Goal: Communication & Community: Answer question/provide support

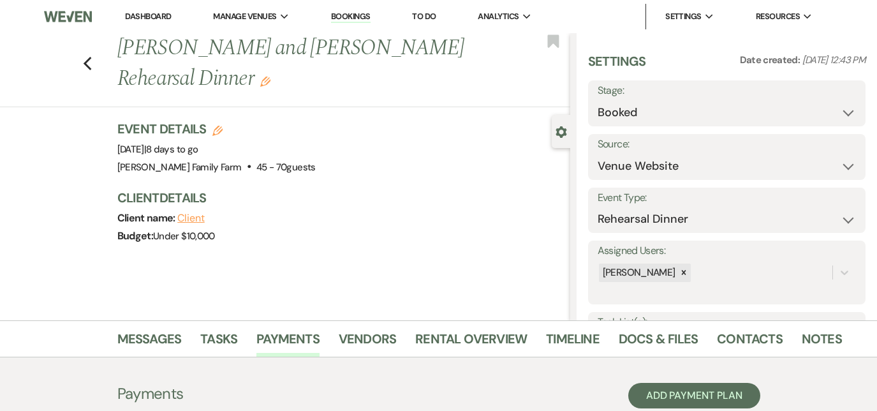
select select "5"
select select "11"
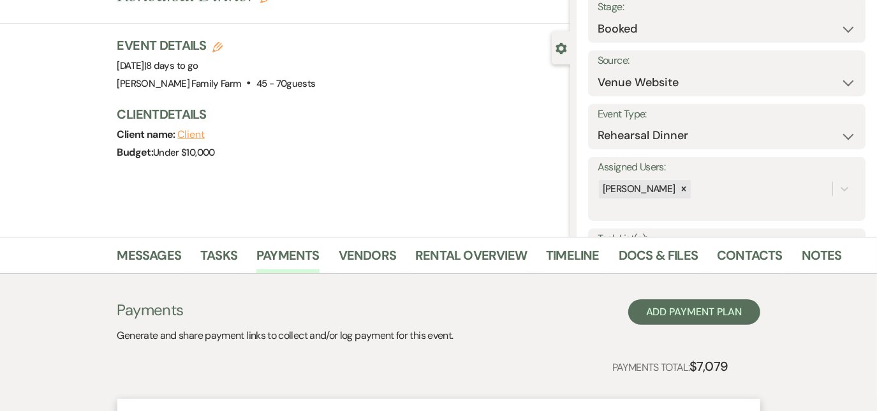
scroll to position [52, 0]
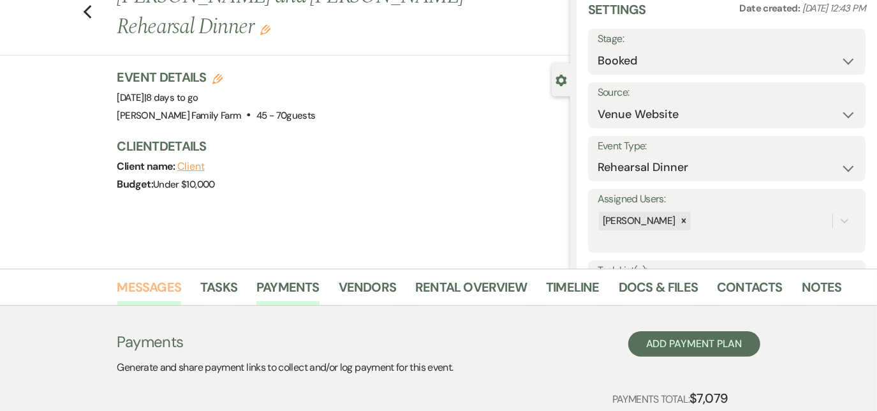
click at [161, 294] on link "Messages" at bounding box center [149, 291] width 64 height 28
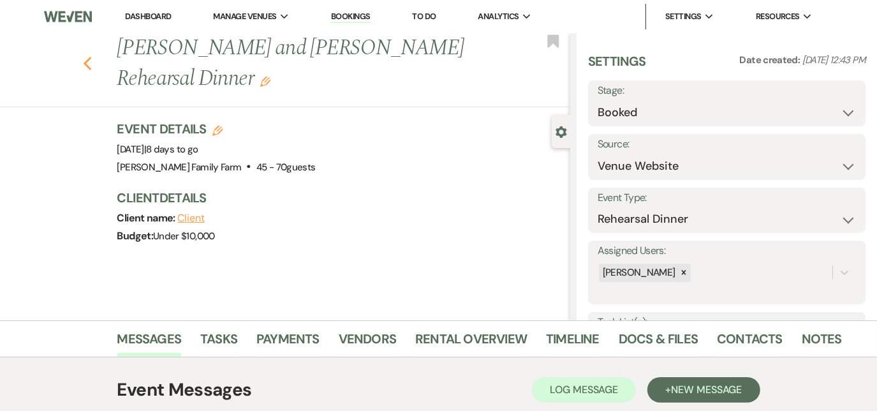
click at [92, 56] on icon "Previous" at bounding box center [88, 63] width 10 height 15
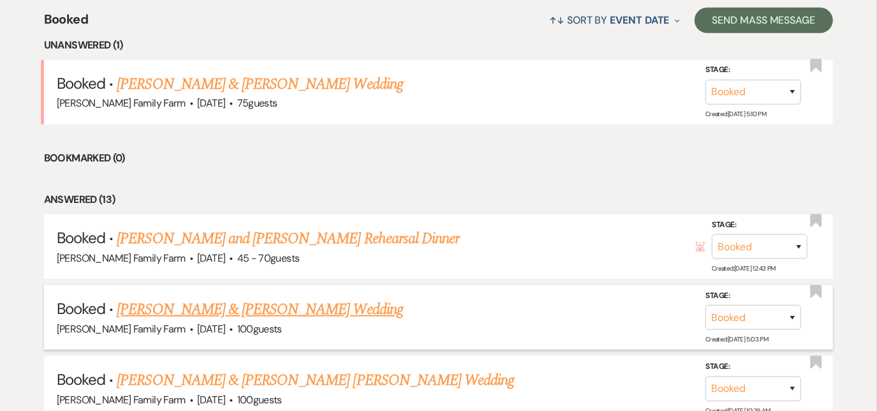
scroll to position [511, 0]
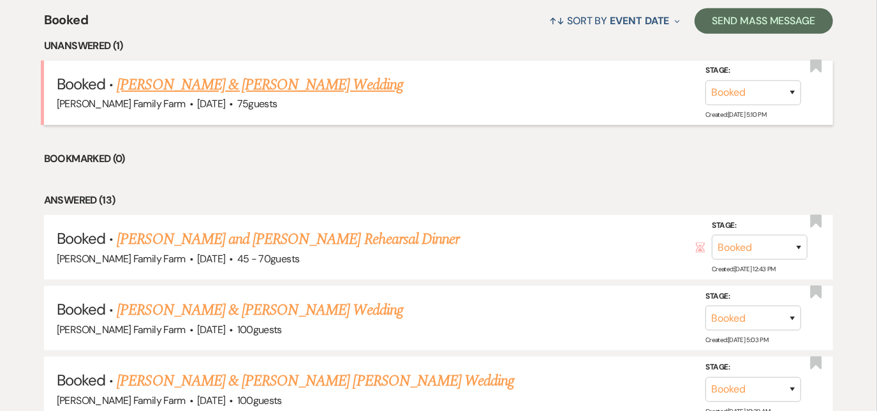
click at [209, 84] on link "[PERSON_NAME] & [PERSON_NAME] Wedding" at bounding box center [260, 84] width 286 height 23
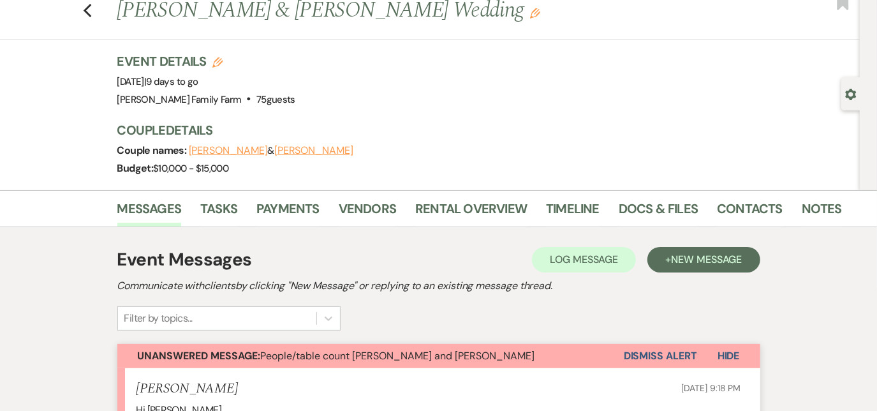
scroll to position [4, 0]
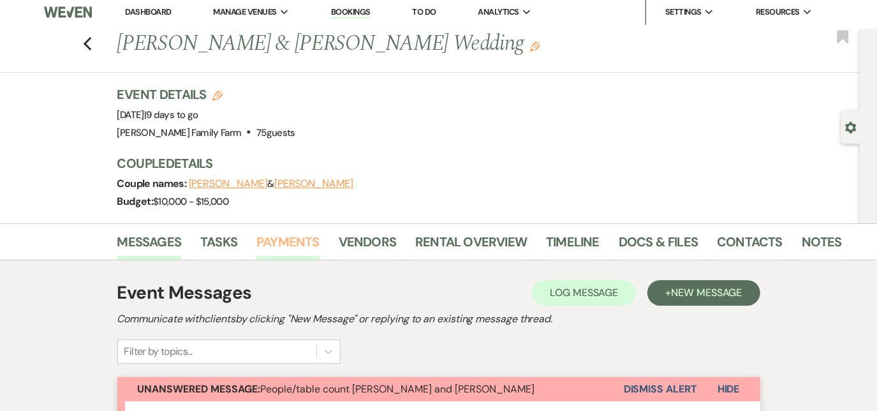
click at [287, 238] on link "Payments" at bounding box center [287, 245] width 63 height 28
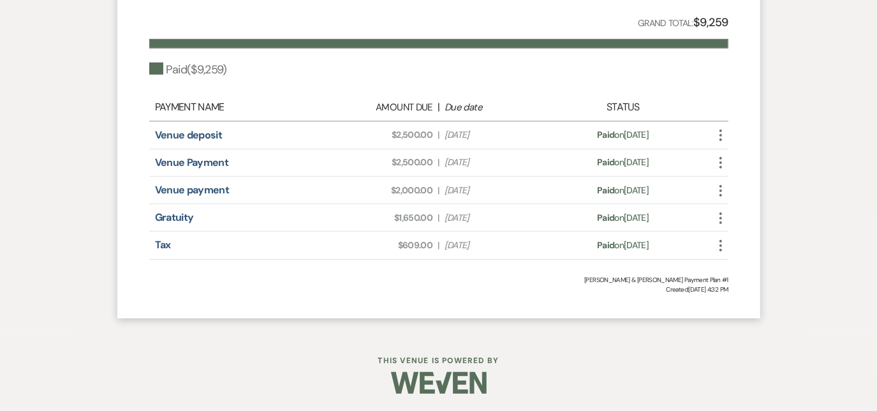
scroll to position [208, 0]
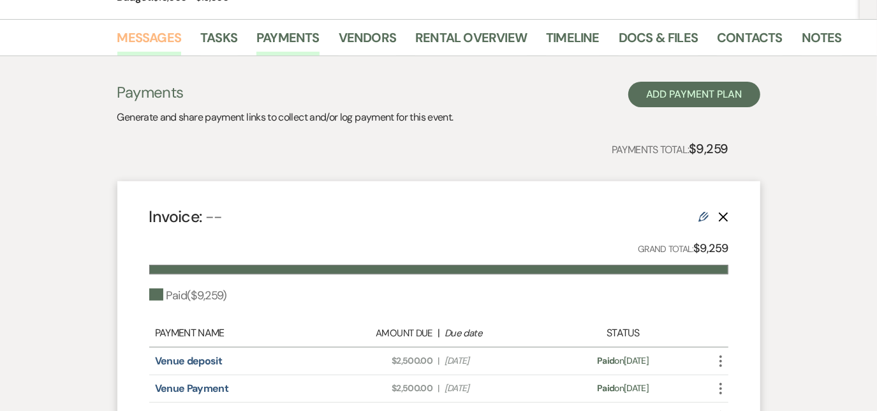
click at [139, 39] on link "Messages" at bounding box center [149, 41] width 64 height 28
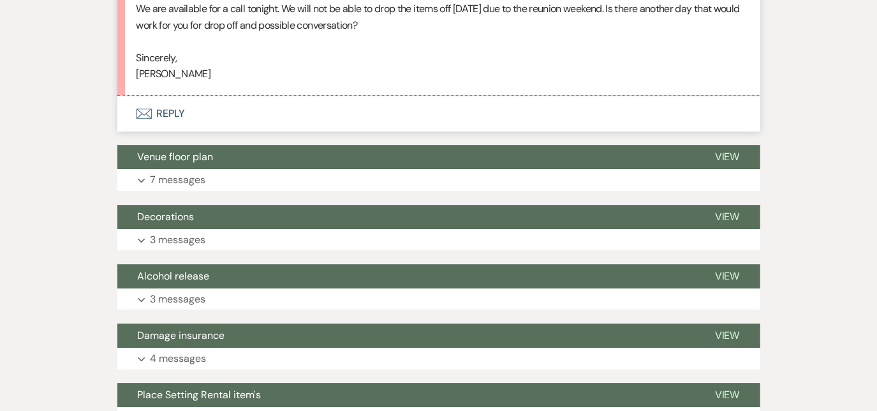
scroll to position [2485, 0]
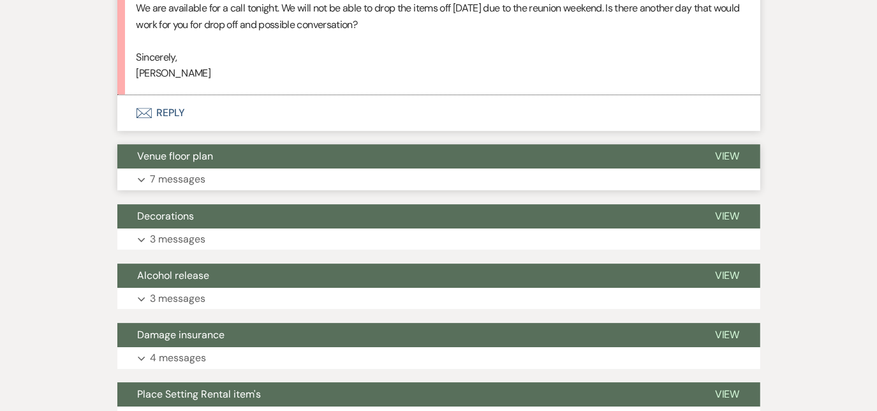
click at [180, 184] on button "Expand 7 messages" at bounding box center [438, 179] width 643 height 22
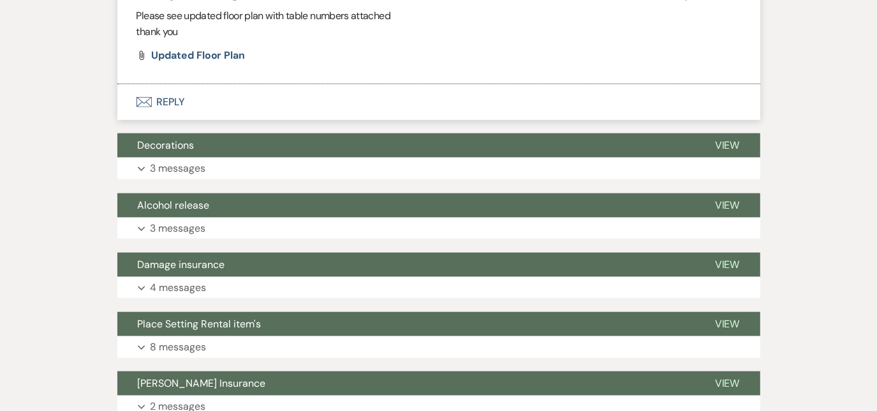
scroll to position [4068, 0]
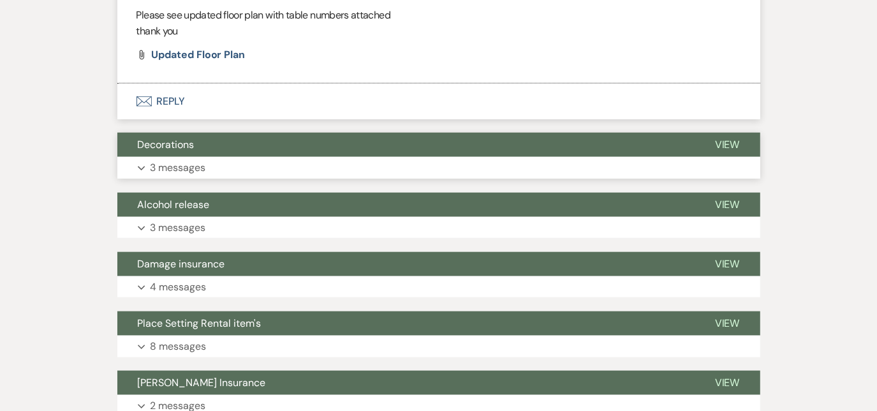
click at [189, 159] on p "3 messages" at bounding box center [177, 167] width 55 height 17
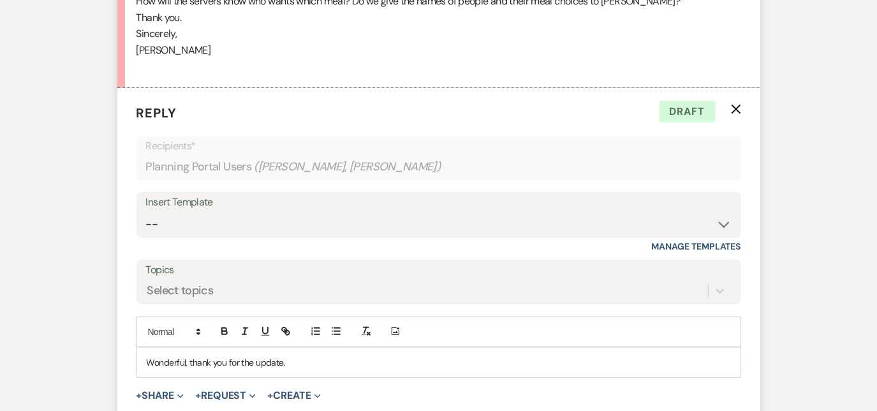
scroll to position [559, 0]
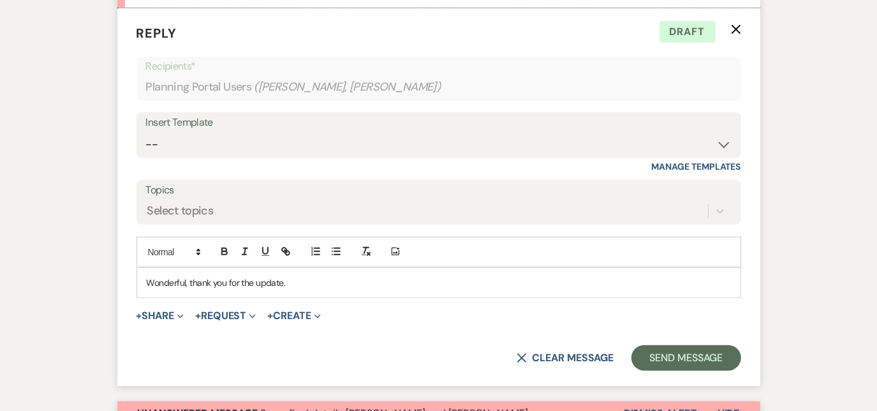
click at [296, 281] on p "Wonderful, thank you for the update." at bounding box center [439, 282] width 584 height 14
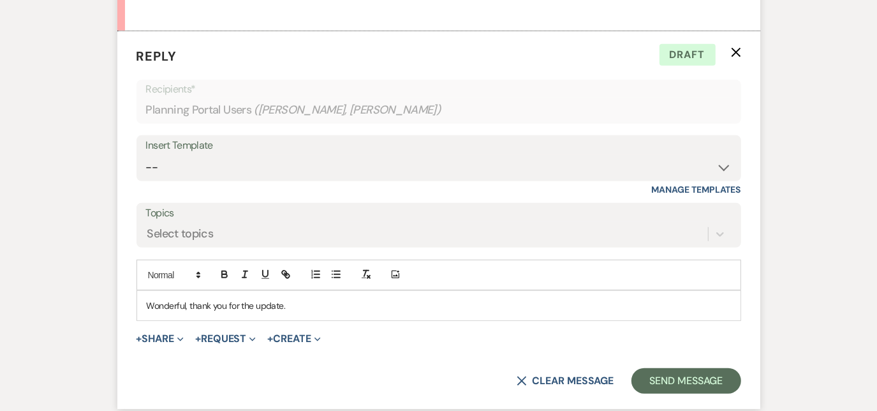
scroll to position [537, 0]
click at [293, 306] on p "Wonderful, thank you for the update." at bounding box center [439, 304] width 584 height 14
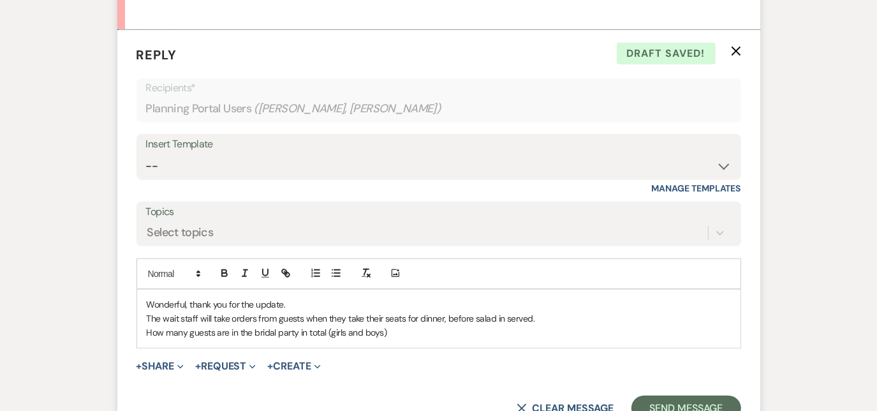
click at [395, 330] on p "How many guests are in the bridal party in total (girls and boys)" at bounding box center [439, 332] width 584 height 14
click at [328, 328] on p "How many guests are in the bridal party in total (girls and boys)" at bounding box center [439, 332] width 584 height 14
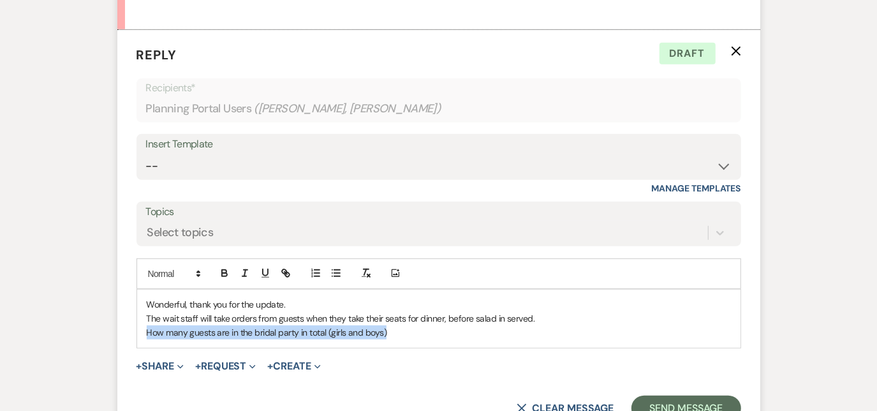
click at [328, 328] on p "How many guests are in the bridal party in total (girls and boys)" at bounding box center [439, 332] width 584 height 14
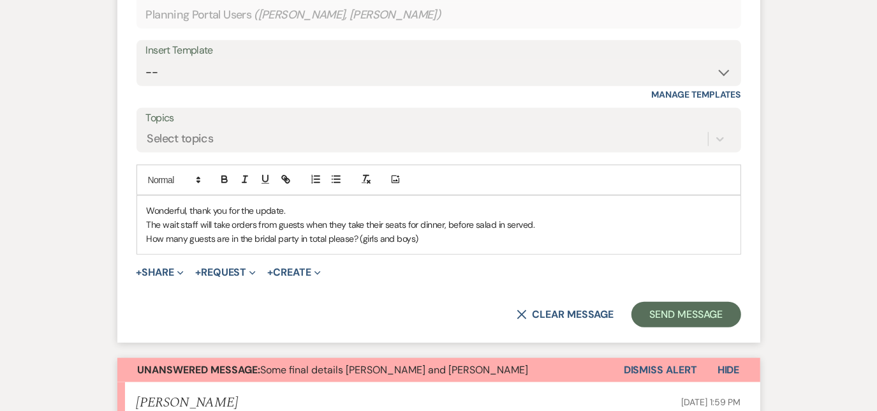
scroll to position [635, 0]
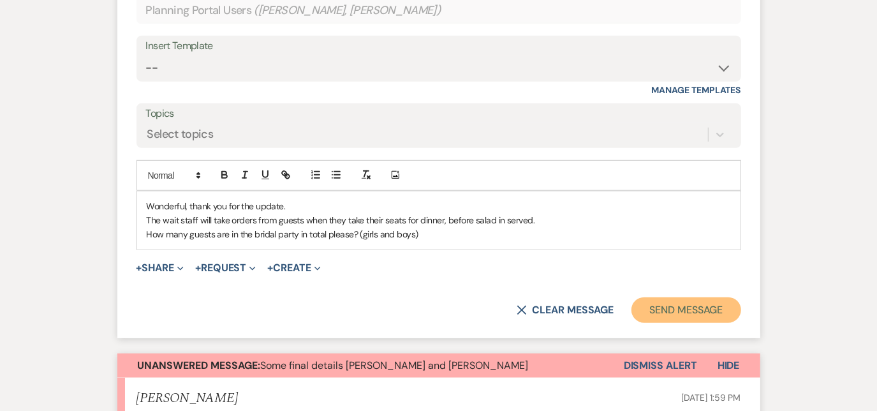
click at [668, 316] on button "Send Message" at bounding box center [685, 310] width 109 height 26
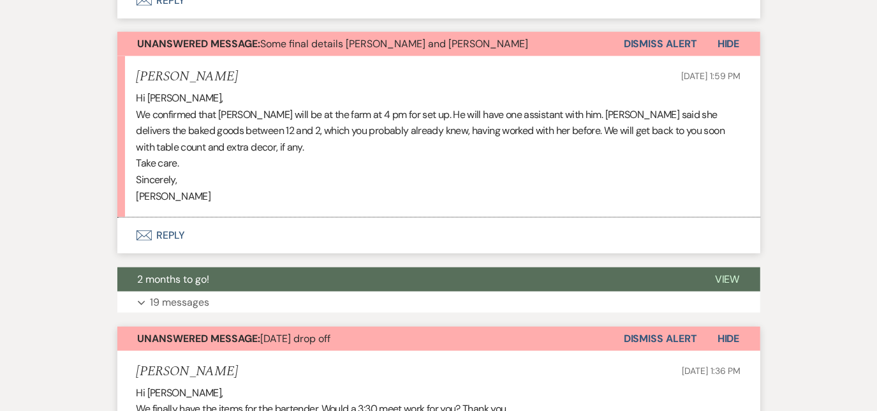
scroll to position [691, 0]
click at [172, 237] on button "Envelope Reply" at bounding box center [438, 236] width 643 height 36
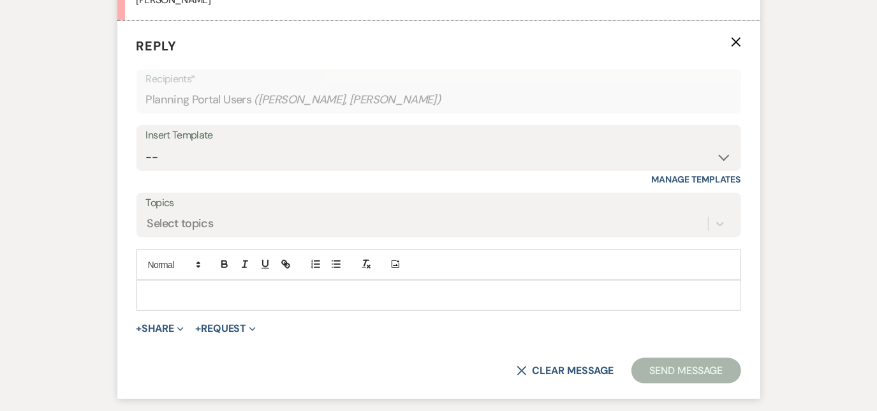
scroll to position [891, 0]
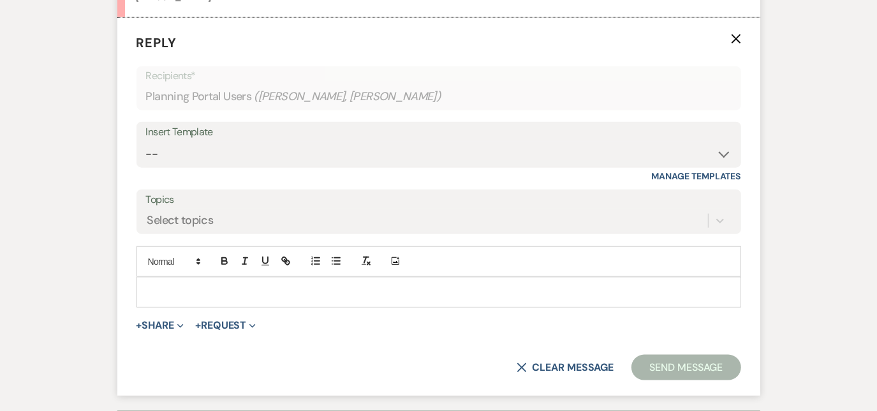
click at [166, 303] on div at bounding box center [438, 291] width 603 height 29
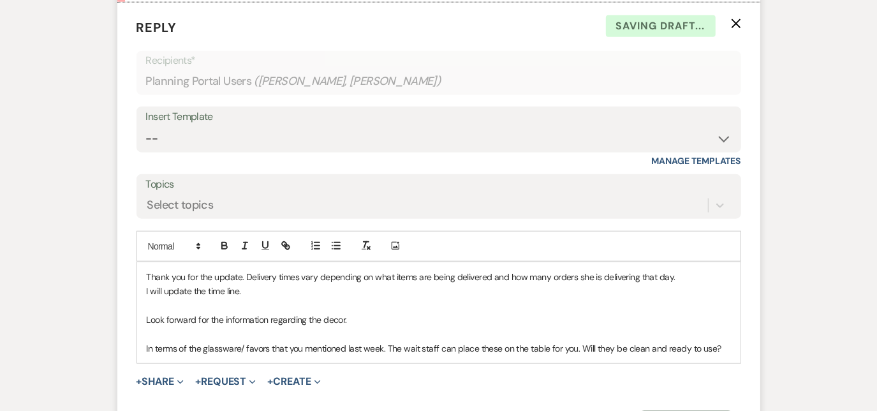
scroll to position [907, 0]
click at [726, 343] on p "In terms of the glassware/ favors that you mentioned last week. The wait staff …" at bounding box center [439, 354] width 584 height 29
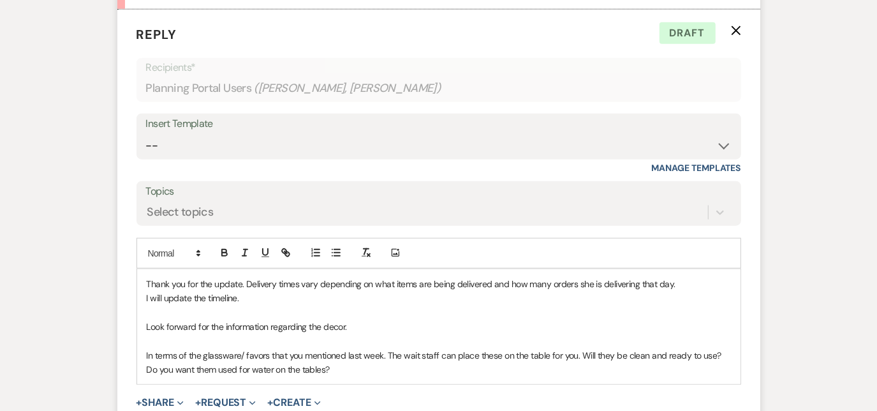
scroll to position [900, 0]
click at [163, 323] on p "Look forward for the information regarding the decor." at bounding box center [439, 326] width 584 height 14
click at [329, 367] on p "In terms of the glassware/ favors that you mentioned last week. The wait staff …" at bounding box center [439, 361] width 584 height 29
click at [576, 353] on p "In terms of the glassware/ favors that you mentioned last week. The wait staff …" at bounding box center [439, 361] width 584 height 29
click at [414, 364] on p "In terms of the glassware/ favors that you mentioned last week. The wait staff …" at bounding box center [439, 361] width 584 height 29
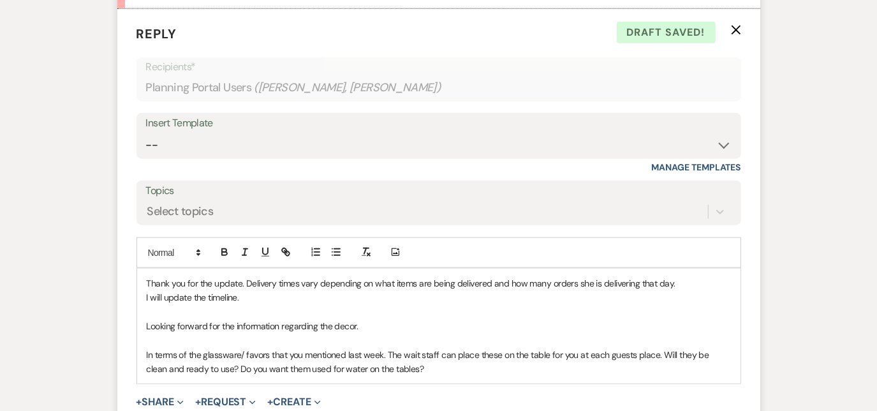
click at [288, 369] on p "In terms of the glassware/ favors that you mentioned last week. The wait staff …" at bounding box center [439, 361] width 584 height 29
click at [437, 362] on p "In terms of the glassware/ favors that you mentioned last week. The wait staff …" at bounding box center [439, 361] width 584 height 29
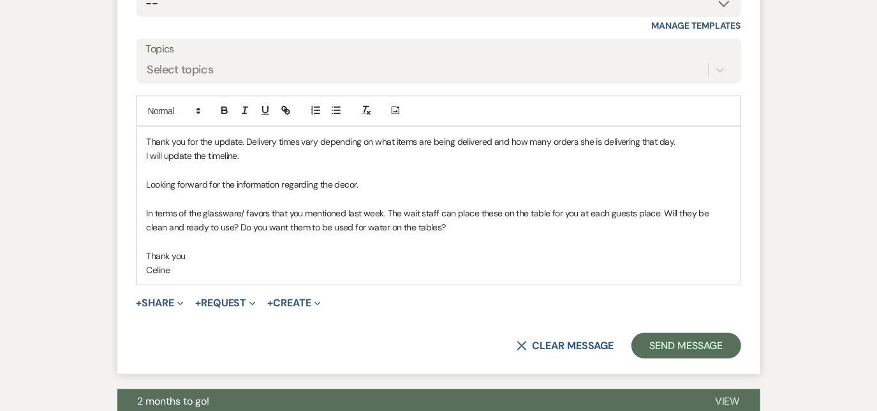
scroll to position [1045, 0]
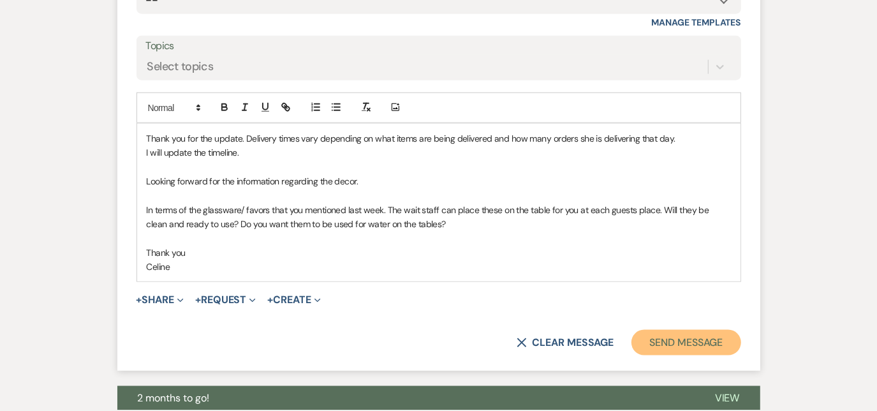
click at [667, 347] on button "Send Message" at bounding box center [685, 343] width 109 height 26
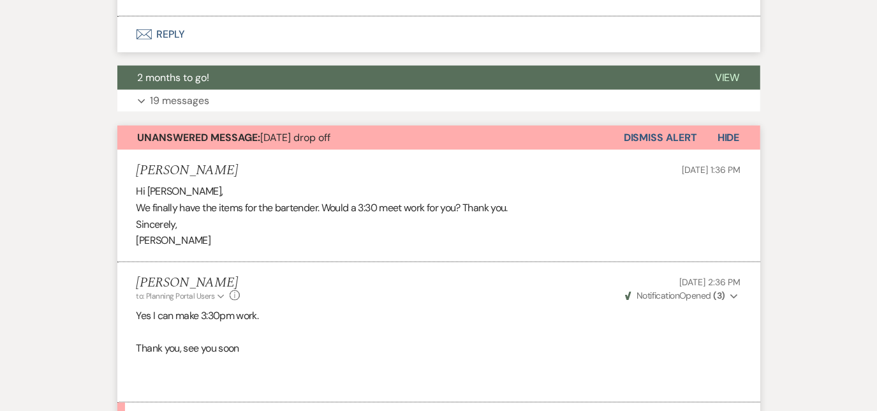
scroll to position [1114, 0]
click at [643, 139] on button "Dismiss Alert" at bounding box center [660, 138] width 73 height 24
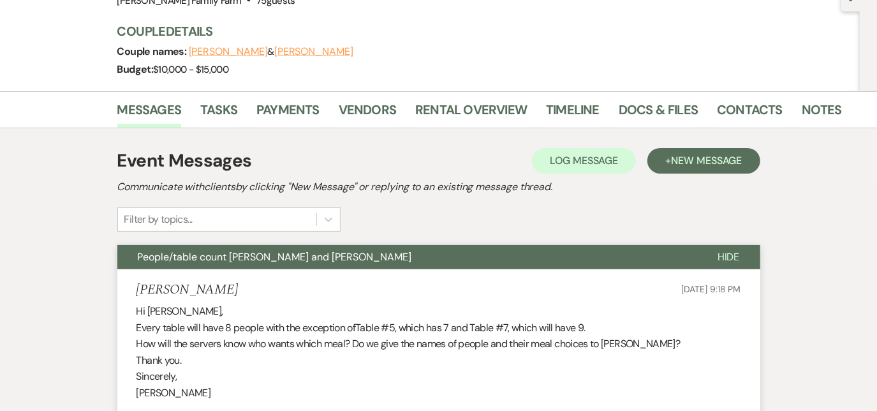
scroll to position [0, 0]
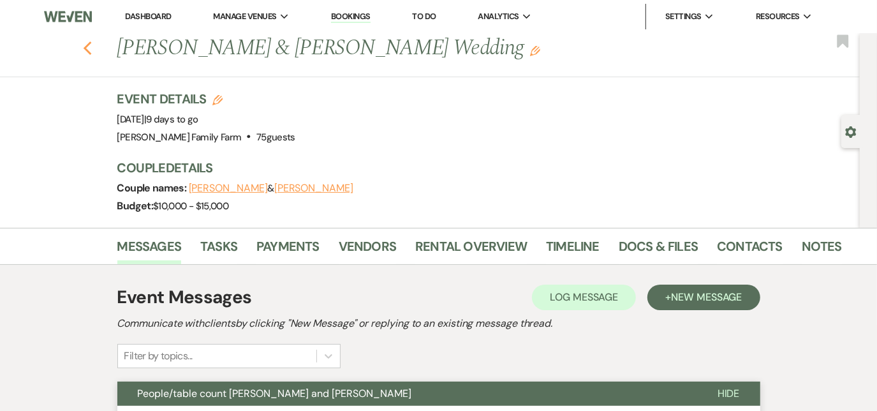
click at [92, 49] on icon "Previous" at bounding box center [88, 48] width 10 height 15
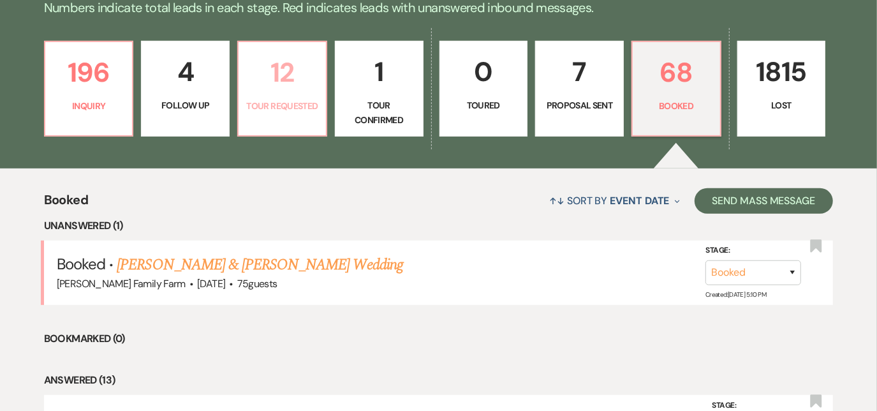
click at [282, 94] on link "12 Tour Requested" at bounding box center [282, 89] width 90 height 96
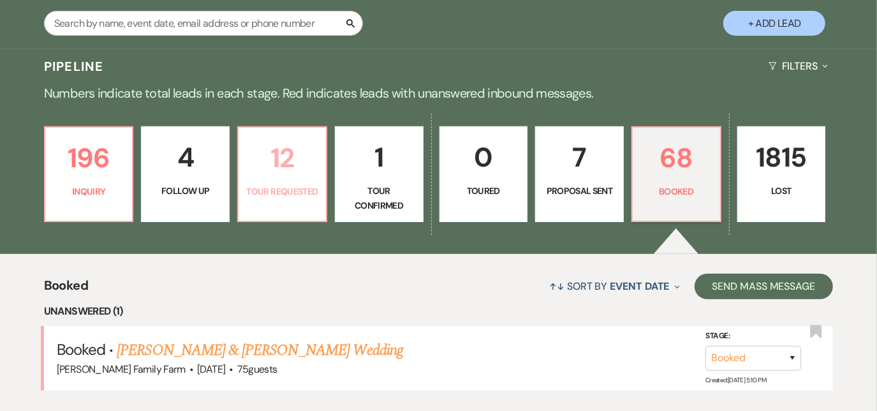
select select "2"
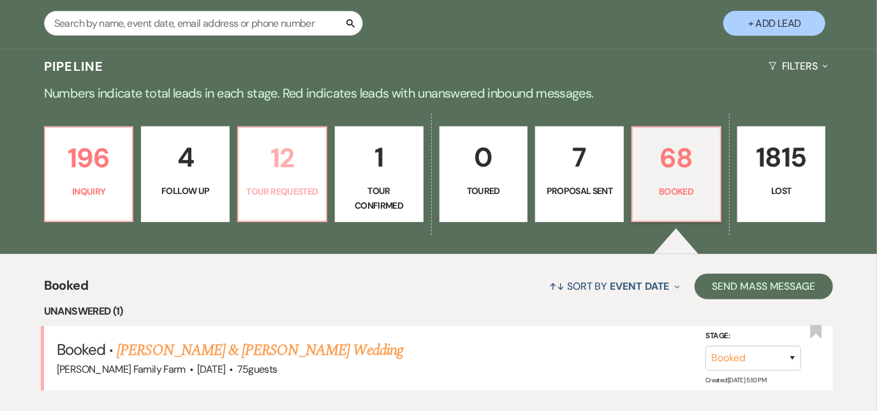
select select "2"
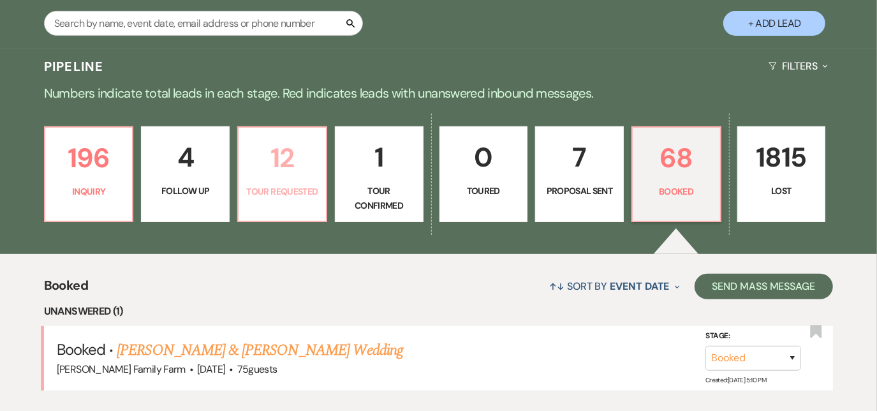
select select "2"
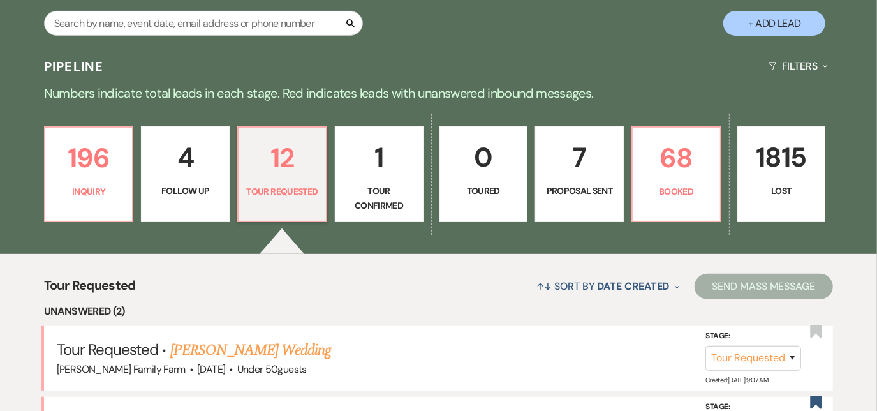
scroll to position [332, 0]
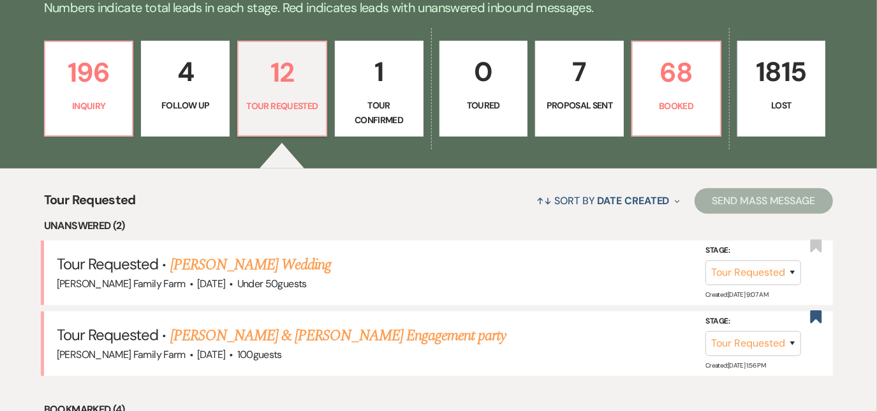
drag, startPoint x: 212, startPoint y: 239, endPoint x: 214, endPoint y: 267, distance: 27.5
click at [214, 267] on link "[PERSON_NAME] Wedding" at bounding box center [250, 264] width 161 height 23
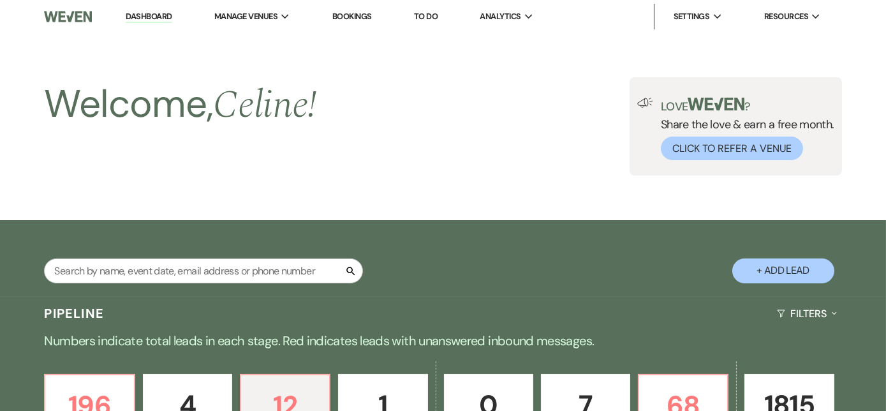
select select "2"
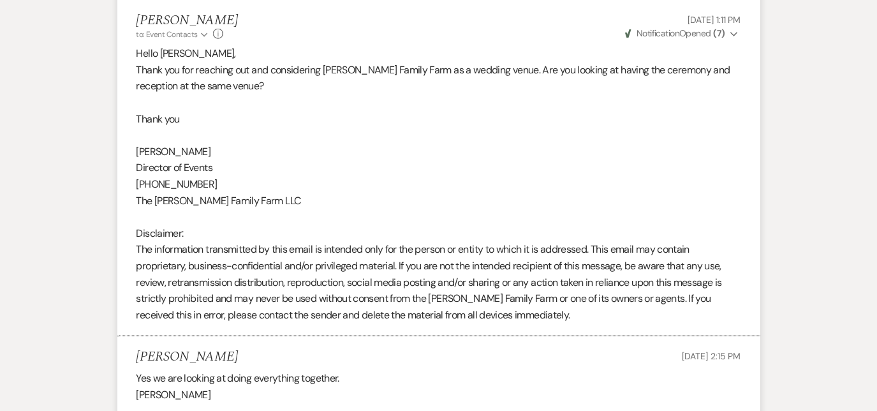
scroll to position [1194, 0]
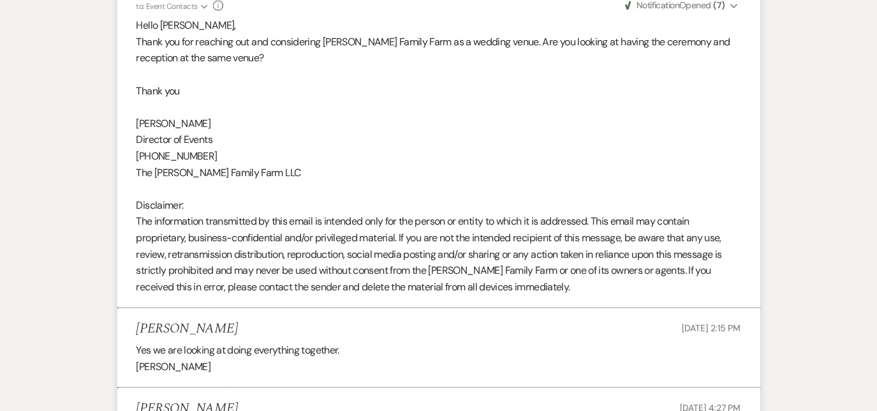
drag, startPoint x: 214, startPoint y: 267, endPoint x: 120, endPoint y: 272, distance: 94.5
click at [120, 272] on li "[PERSON_NAME] to: Event Contacts Expand Info [DATE] 1:11 PM Weven Check Notific…" at bounding box center [438, 140] width 643 height 336
drag, startPoint x: 120, startPoint y: 272, endPoint x: 318, endPoint y: 315, distance: 202.2
click at [318, 315] on li "[PERSON_NAME] [DATE] 2:15 PM Yes we are looking at doing everything together. […" at bounding box center [438, 348] width 643 height 80
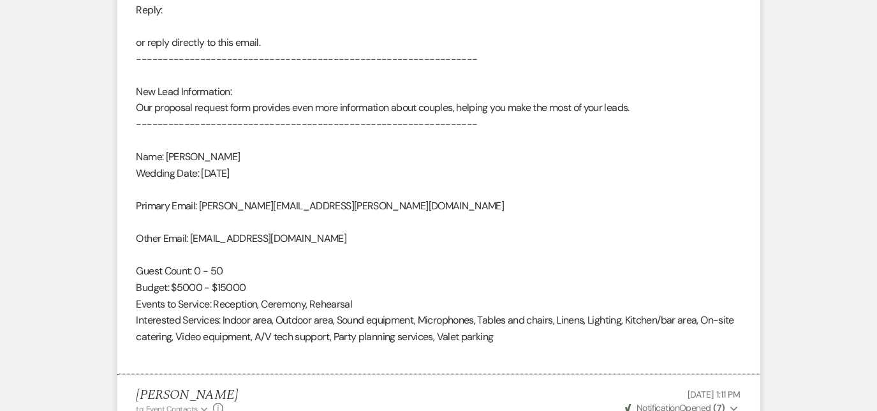
scroll to position [794, 0]
